Goal: Information Seeking & Learning: Learn about a topic

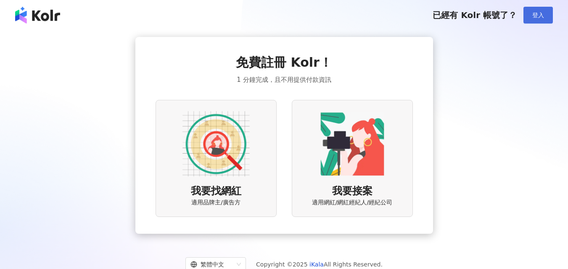
click at [534, 16] on span "登入" at bounding box center [538, 15] width 12 height 7
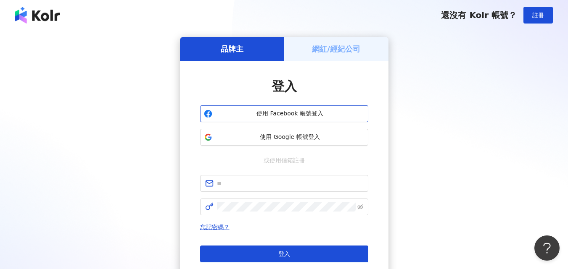
click at [292, 114] on span "使用 Facebook 帳號登入" at bounding box center [290, 114] width 149 height 8
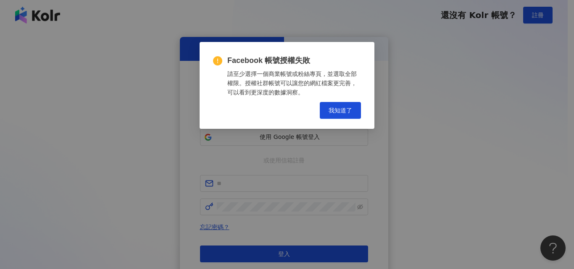
click at [248, 137] on div "Facebook 帳號授權失敗 請至少選擇一個商業帳號或粉絲專頁，並選取全部權限。授權社群帳號可以讓您的網紅檔案更完善，可以看到更深度的數據洞察。 Cance…" at bounding box center [287, 134] width 574 height 269
click at [327, 111] on button "我知道了" at bounding box center [340, 110] width 41 height 17
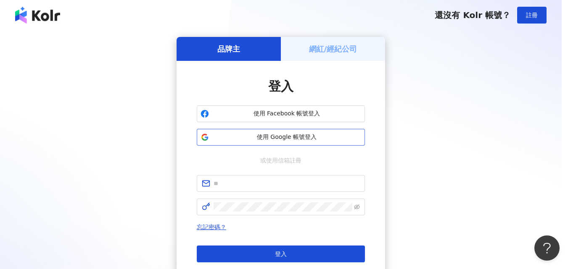
click at [298, 142] on button "使用 Google 帳號登入" at bounding box center [281, 137] width 168 height 17
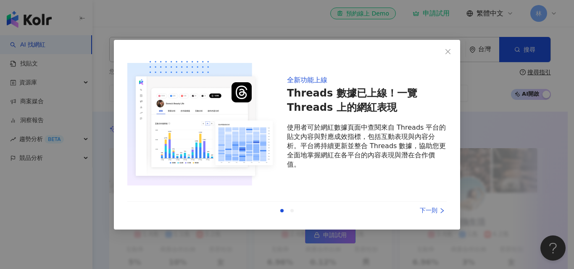
click at [444, 212] on icon "right" at bounding box center [442, 211] width 6 height 6
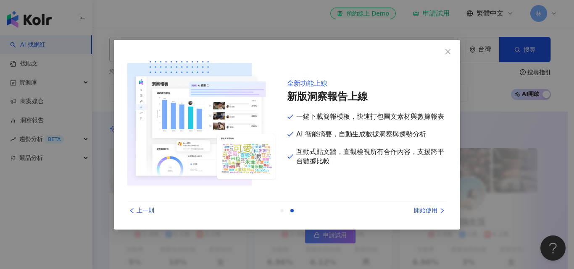
click at [441, 213] on icon "right" at bounding box center [442, 211] width 6 height 6
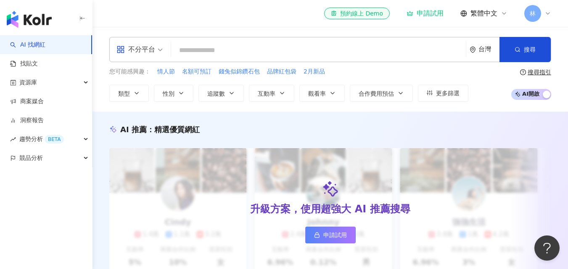
click at [235, 49] on input "search" at bounding box center [318, 50] width 288 height 16
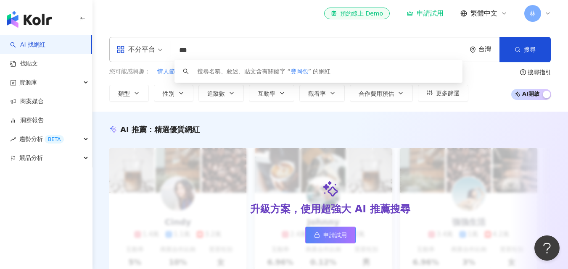
type input "***"
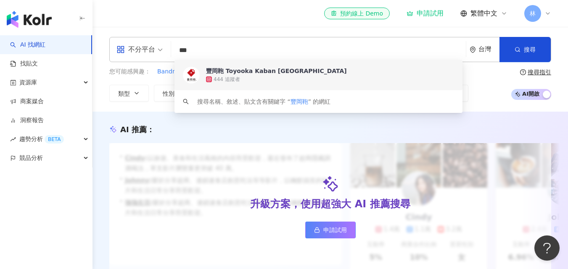
click at [304, 73] on span "豐岡鞄 Toyooka Kaban [GEOGRAPHIC_DATA]" at bounding box center [314, 71] width 216 height 8
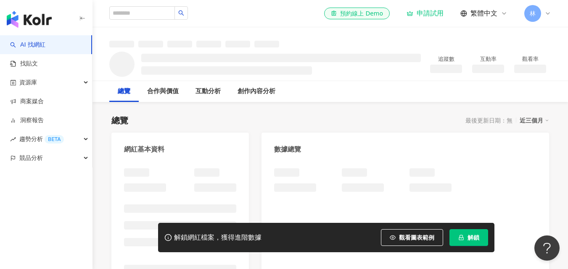
click at [461, 238] on icon "lock" at bounding box center [461, 237] width 5 height 5
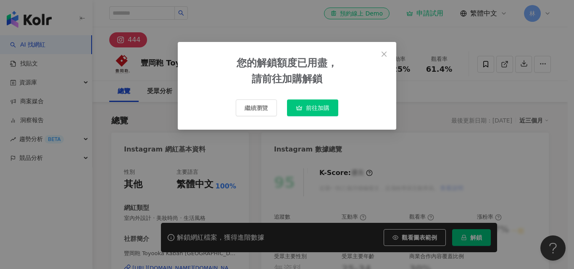
click at [352, 54] on div "您的解鎖額度已用盡， 請前往加購解鎖 繼續瀏覽 前往加購" at bounding box center [287, 86] width 219 height 88
click at [383, 50] on button "Close" at bounding box center [384, 54] width 17 height 17
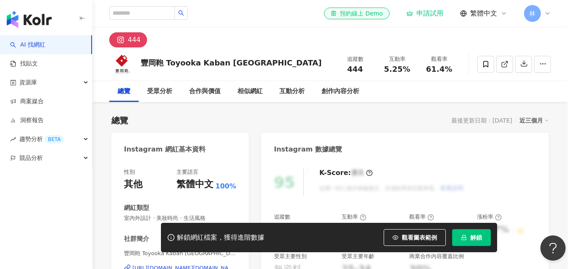
click at [386, 55] on div "您的解鎖額度已用盡， 請前往加購解鎖 繼續瀏覽 前往加購" at bounding box center [287, 134] width 574 height 269
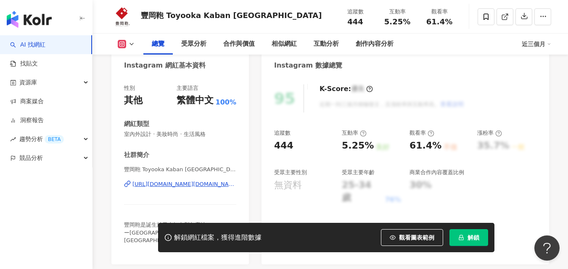
scroll to position [126, 0]
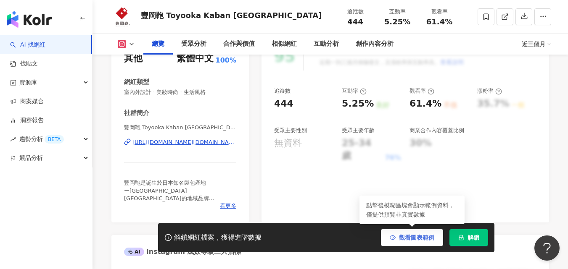
click at [411, 238] on span "觀看圖表範例" at bounding box center [416, 238] width 35 height 7
